Goal: Navigation & Orientation: Go to known website

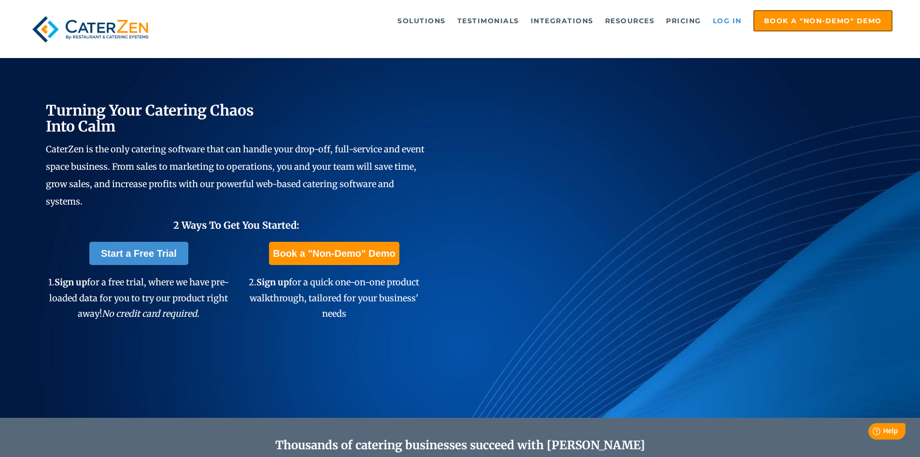
click at [729, 25] on link "Log in" at bounding box center [727, 20] width 39 height 19
click at [724, 26] on link "Log in" at bounding box center [727, 20] width 39 height 19
